Goal: Find specific page/section

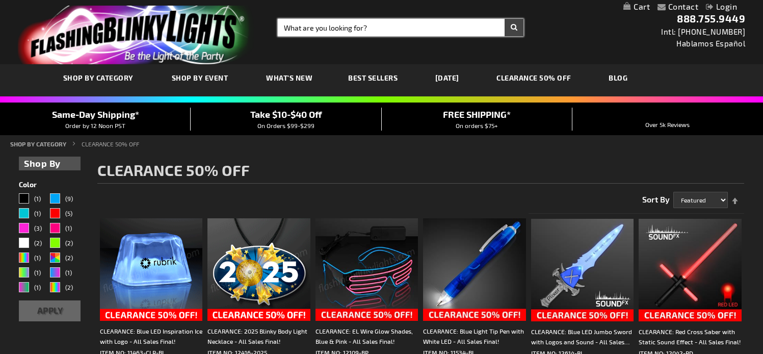
click at [314, 25] on input "Search" at bounding box center [401, 27] width 246 height 17
paste input "11368"
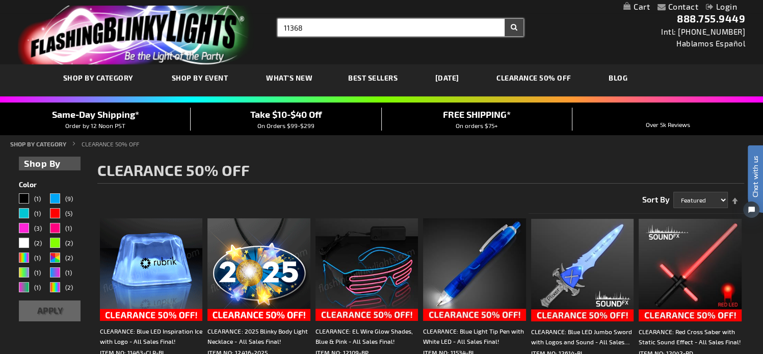
type input "11368"
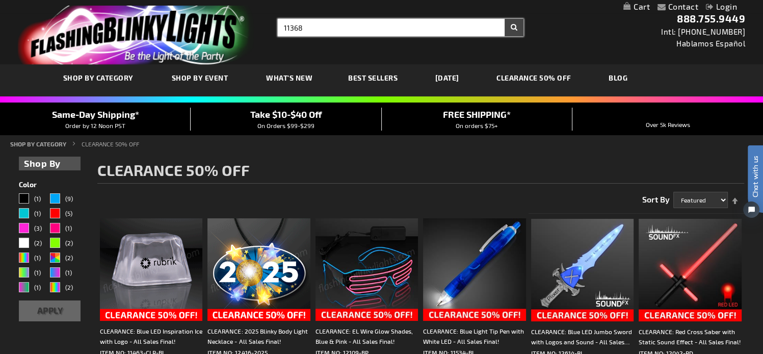
click at [505, 19] on button "Search" at bounding box center [514, 27] width 19 height 17
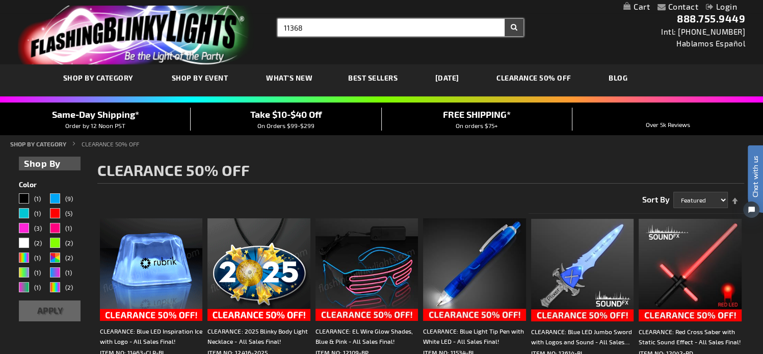
click at [505, 19] on button "Search" at bounding box center [514, 27] width 19 height 17
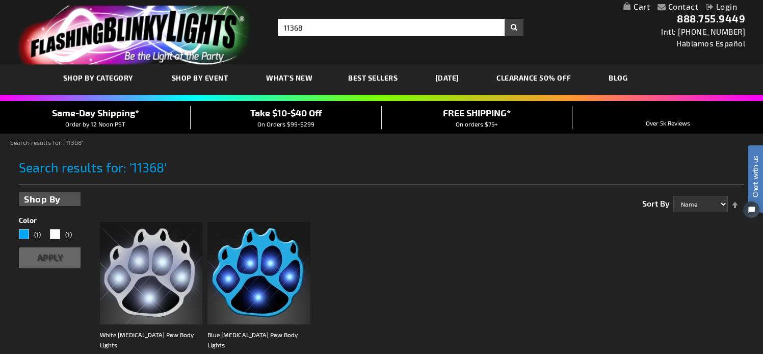
drag, startPoint x: 536, startPoint y: 75, endPoint x: 580, endPoint y: 58, distance: 47.1
click at [536, 75] on link "CLEARANCE 50% OFF" at bounding box center [534, 78] width 90 height 34
